Goal: Task Accomplishment & Management: Manage account settings

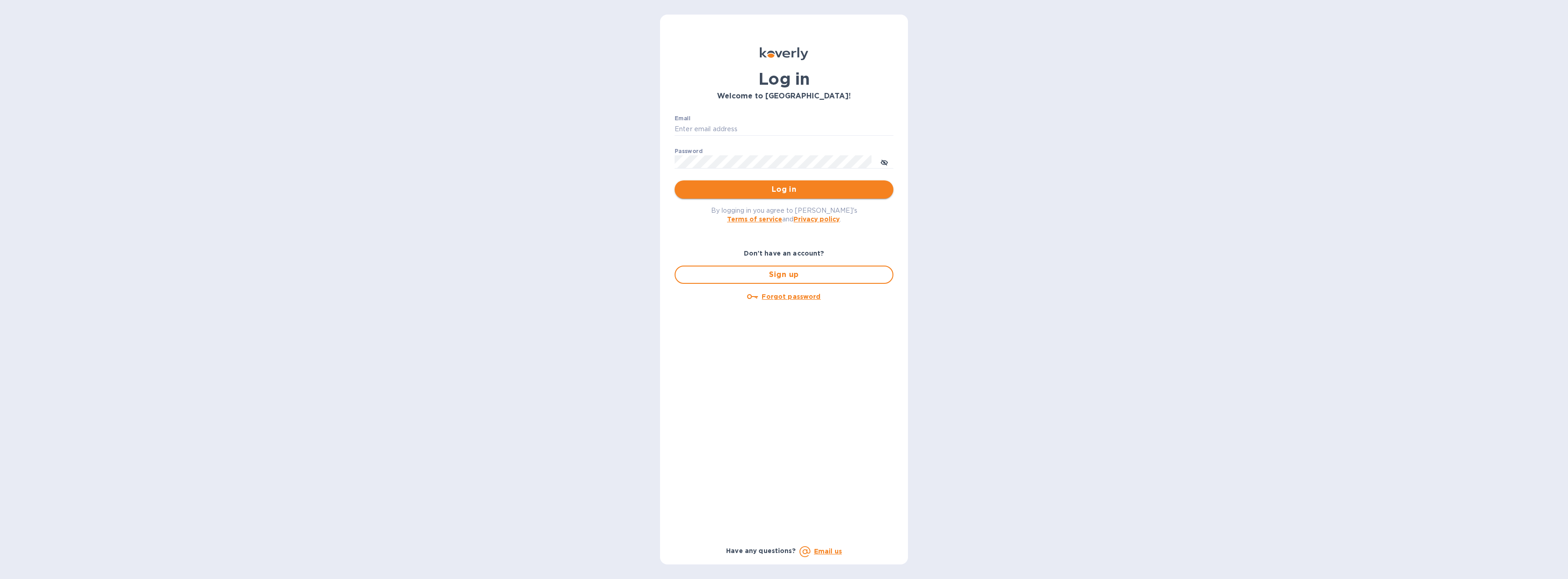
type input "[EMAIL_ADDRESS][DOMAIN_NAME]"
click at [782, 188] on span "Log in" at bounding box center [783, 190] width 204 height 11
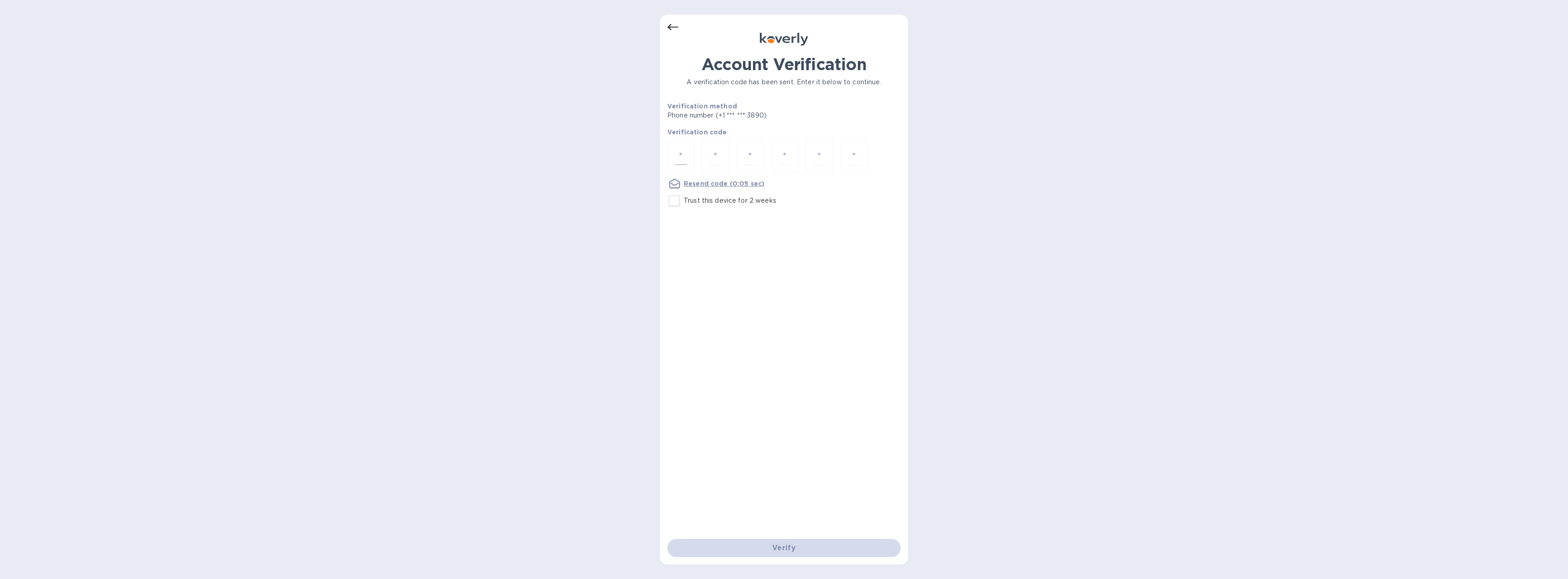
click at [680, 154] on input "number" at bounding box center [681, 156] width 12 height 17
type input "3"
type input "7"
type input "1"
type input "7"
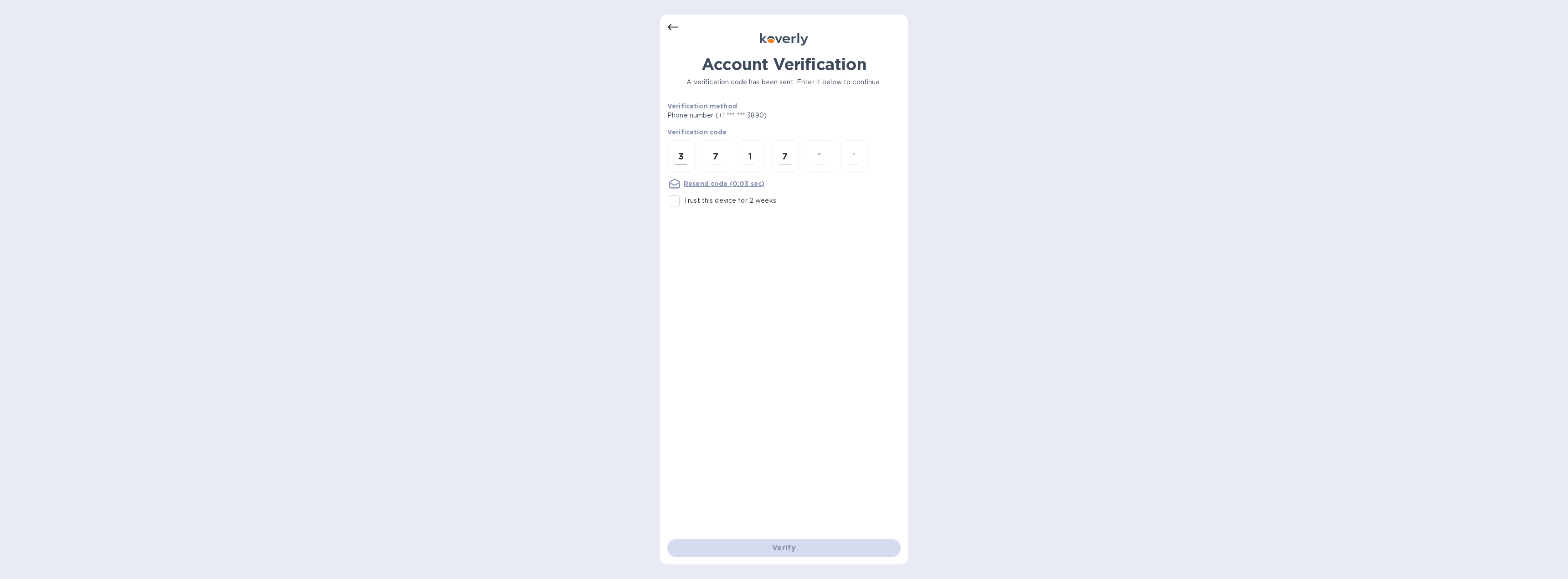
type input "0"
